Goal: Find specific page/section: Find specific page/section

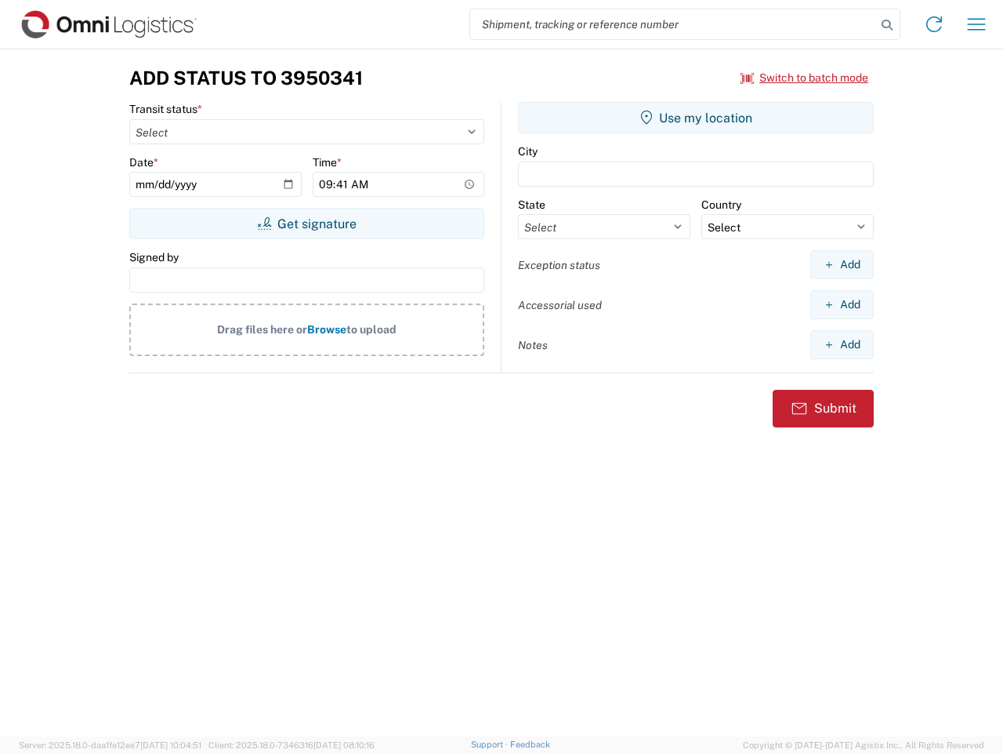
click at [673, 24] on input "search" at bounding box center [673, 24] width 406 height 30
click at [887, 25] on icon at bounding box center [887, 25] width 22 height 22
click at [934, 24] on icon at bounding box center [934, 24] width 25 height 25
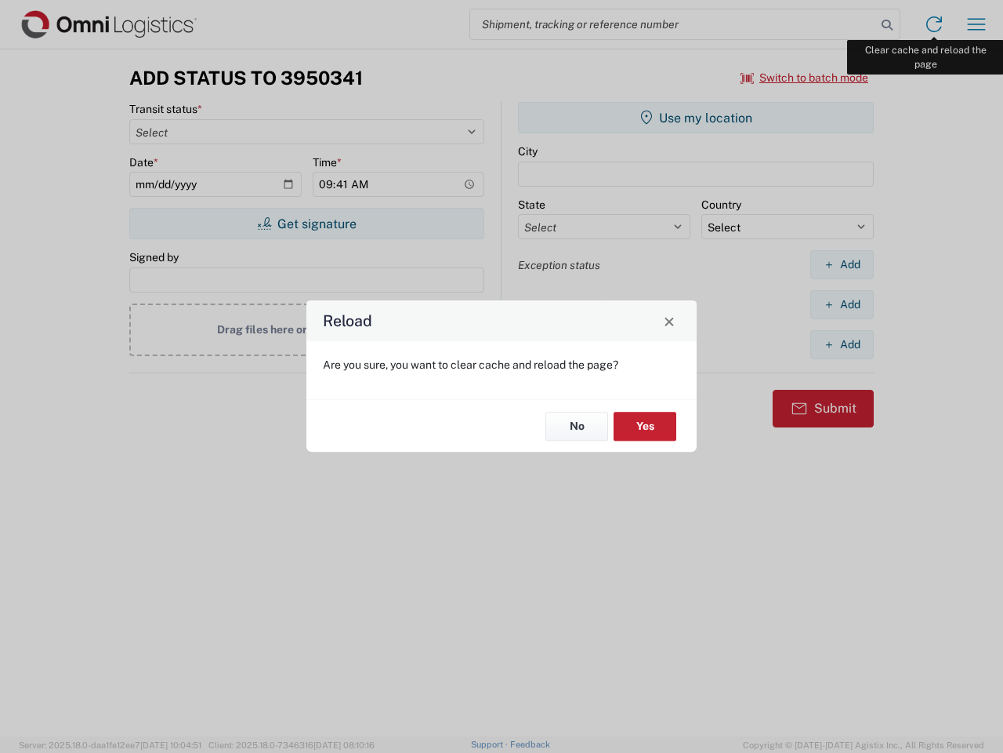
click at [977, 24] on div "Reload Are you sure, you want to clear cache and reload the page? No Yes" at bounding box center [501, 376] width 1003 height 753
click at [805, 78] on div "Reload Are you sure, you want to clear cache and reload the page? No Yes" at bounding box center [501, 376] width 1003 height 753
click at [307, 223] on div "Reload Are you sure, you want to clear cache and reload the page? No Yes" at bounding box center [501, 376] width 1003 height 753
click at [696, 118] on div "Reload Are you sure, you want to clear cache and reload the page? No Yes" at bounding box center [501, 376] width 1003 height 753
click at [842, 264] on div "Reload Are you sure, you want to clear cache and reload the page? No Yes" at bounding box center [501, 376] width 1003 height 753
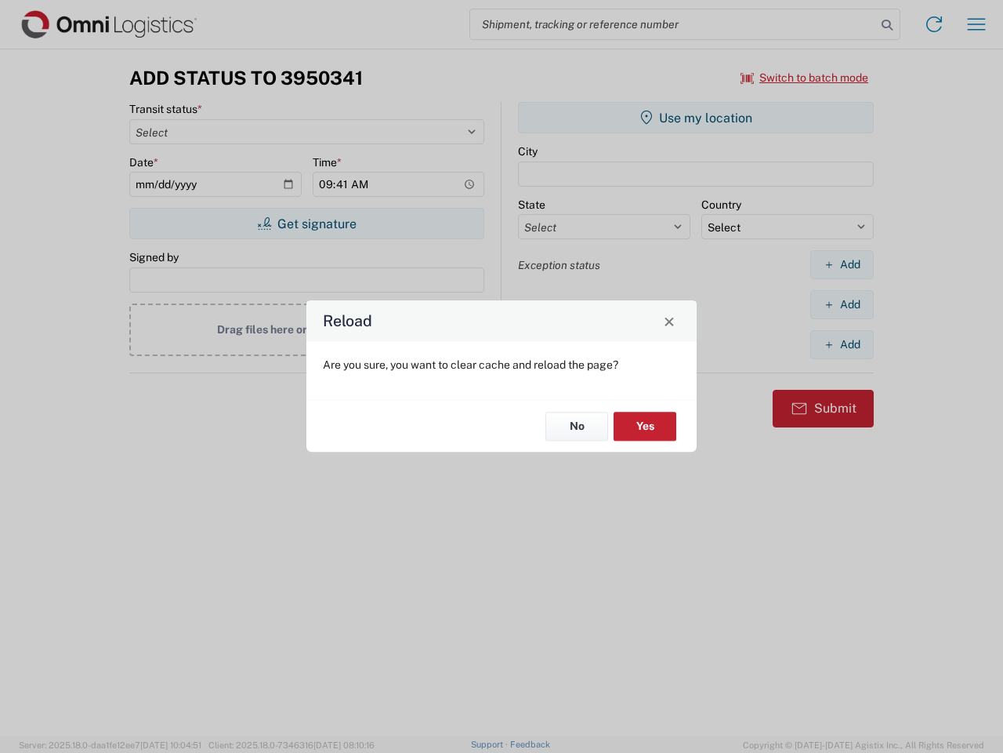
click at [842, 304] on div "Reload Are you sure, you want to clear cache and reload the page? No Yes" at bounding box center [501, 376] width 1003 height 753
click at [842, 344] on div "Reload Are you sure, you want to clear cache and reload the page? No Yes" at bounding box center [501, 376] width 1003 height 753
